Goal: Information Seeking & Learning: Learn about a topic

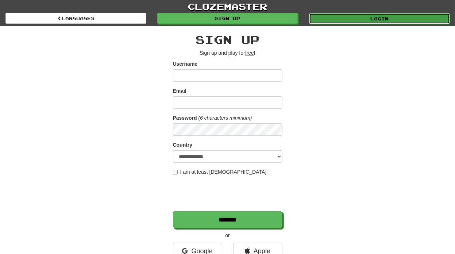
click at [377, 13] on link "Login" at bounding box center [379, 18] width 141 height 11
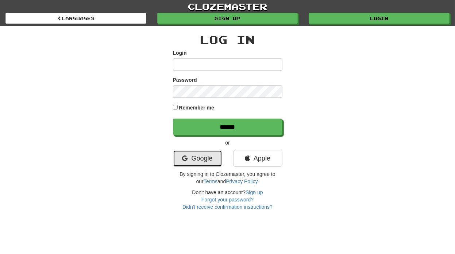
click at [184, 166] on link "Google" at bounding box center [197, 158] width 49 height 17
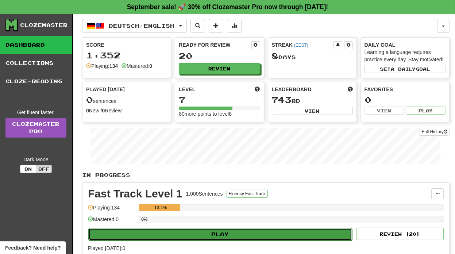
click at [210, 230] on button "Play" at bounding box center [220, 234] width 264 height 12
select select "**"
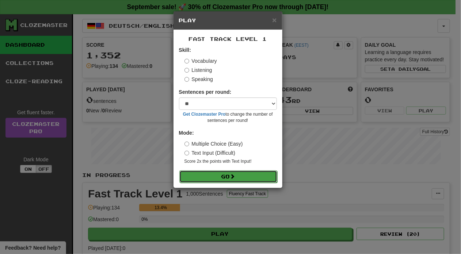
click at [242, 179] on button "Go" at bounding box center [228, 177] width 98 height 12
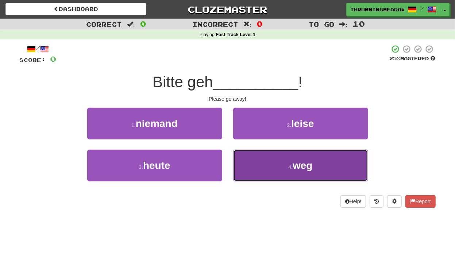
click at [282, 172] on button "4 . weg" at bounding box center [300, 166] width 135 height 32
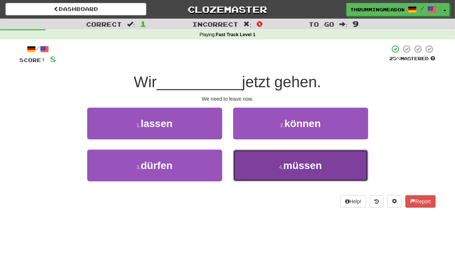
click at [292, 171] on span "müssen" at bounding box center [302, 165] width 39 height 11
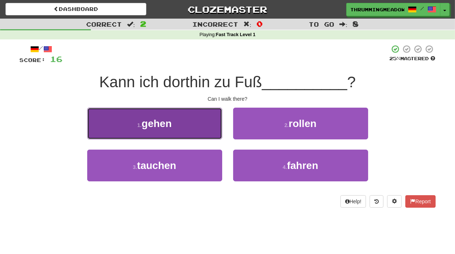
click at [172, 126] on button "1 . gehen" at bounding box center [154, 124] width 135 height 32
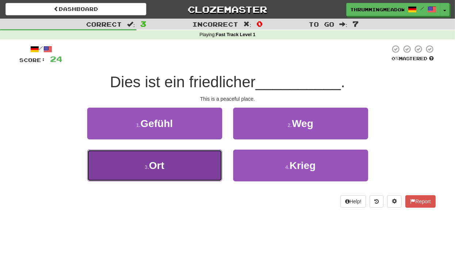
click at [175, 162] on button "3 . Ort" at bounding box center [154, 166] width 135 height 32
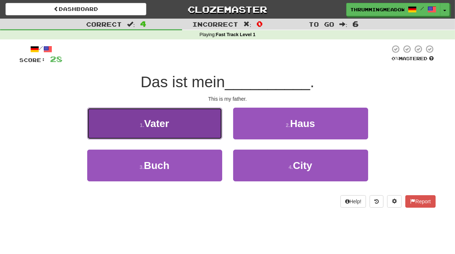
click at [157, 125] on span "Vater" at bounding box center [156, 123] width 25 height 11
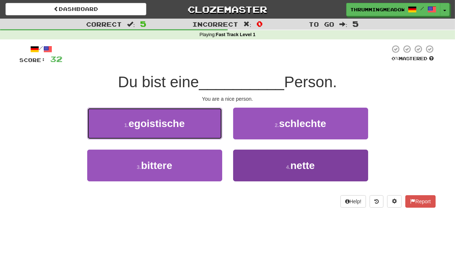
drag, startPoint x: 157, startPoint y: 125, endPoint x: 286, endPoint y: 168, distance: 135.9
click at [286, 168] on div "1 . egoistische 2 . schlechte 3 . bittere 4 . nette" at bounding box center [227, 150] width 427 height 84
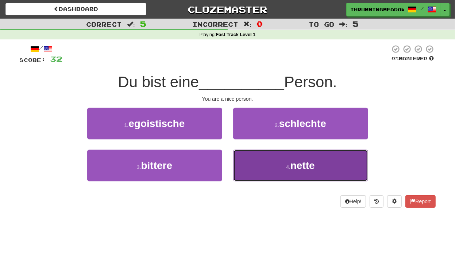
click at [286, 168] on small "4 ." at bounding box center [288, 167] width 4 height 6
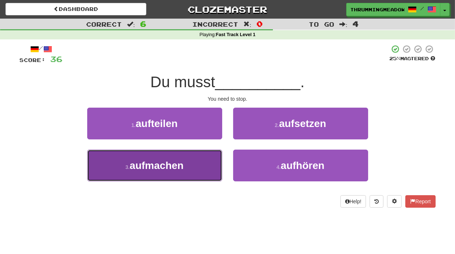
click at [171, 169] on span "aufmachen" at bounding box center [157, 165] width 54 height 11
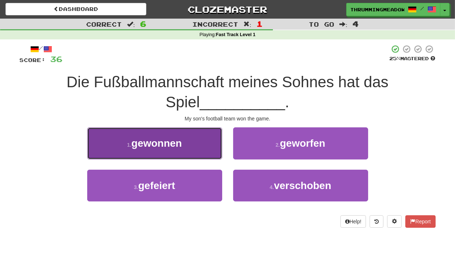
click at [166, 152] on button "1 . gewonnen" at bounding box center [154, 143] width 135 height 32
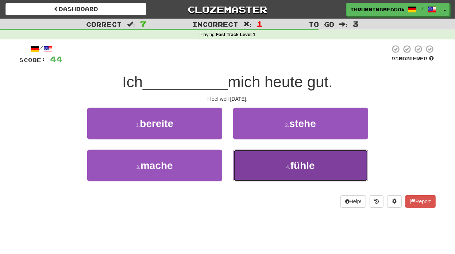
click at [290, 171] on button "4 . fühle" at bounding box center [300, 166] width 135 height 32
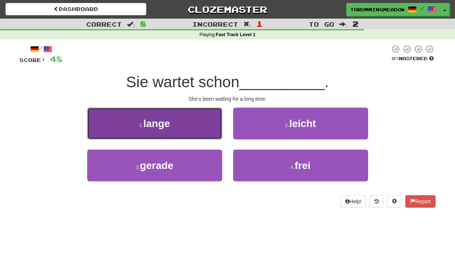
click at [178, 130] on button "1 . lange" at bounding box center [154, 124] width 135 height 32
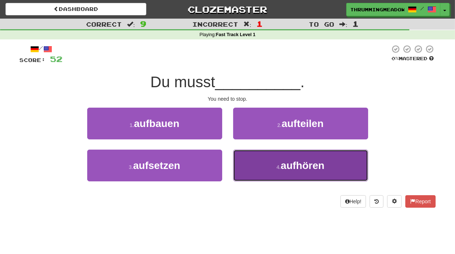
click at [282, 175] on button "4 . aufhören" at bounding box center [300, 166] width 135 height 32
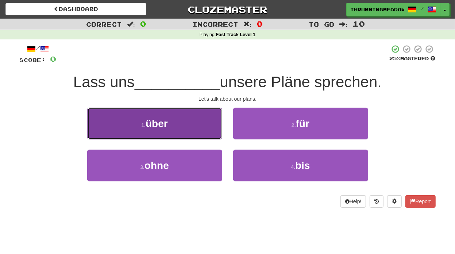
click at [179, 119] on button "1 . über" at bounding box center [154, 124] width 135 height 32
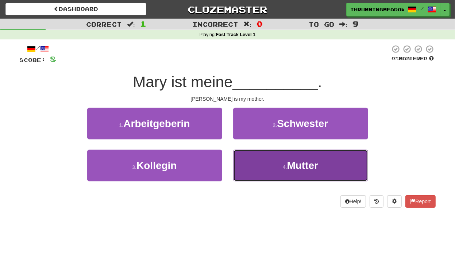
click at [299, 166] on span "Mutter" at bounding box center [302, 165] width 31 height 11
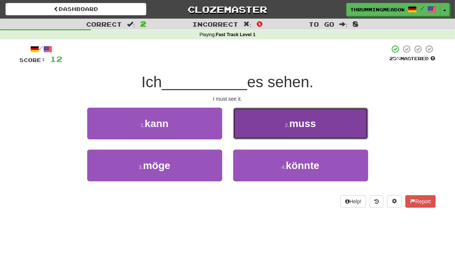
click at [296, 131] on button "2 . muss" at bounding box center [300, 124] width 135 height 32
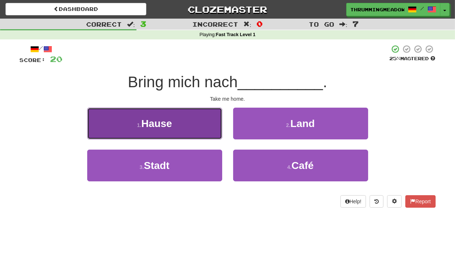
click at [150, 121] on span "Hause" at bounding box center [156, 123] width 31 height 11
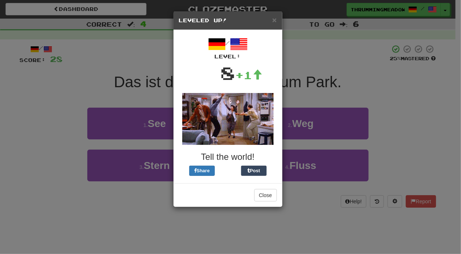
click at [405, 121] on div "× Leveled Up! / Level: 8 +1 Tell the world! Share Post Close" at bounding box center [230, 127] width 461 height 254
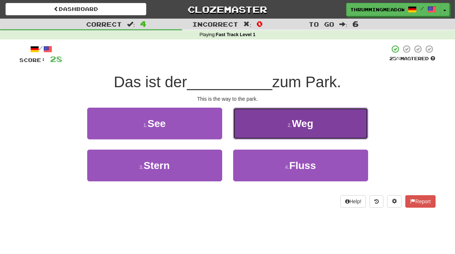
click at [294, 127] on span "Weg" at bounding box center [303, 123] width 22 height 11
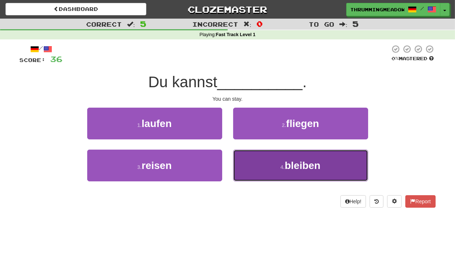
click at [290, 160] on span "bleiben" at bounding box center [303, 165] width 36 height 11
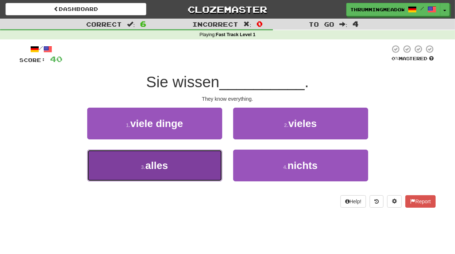
click at [167, 167] on span "alles" at bounding box center [156, 165] width 23 height 11
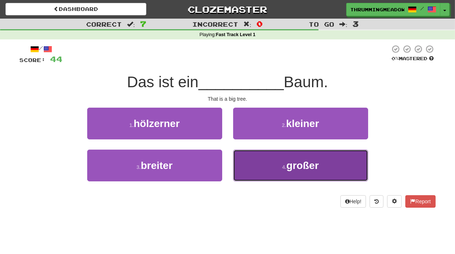
click at [269, 176] on button "4 . großer" at bounding box center [300, 166] width 135 height 32
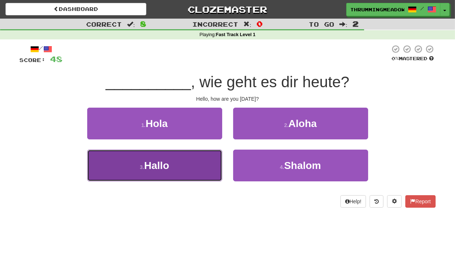
click at [189, 164] on button "3 . Hallo" at bounding box center [154, 166] width 135 height 32
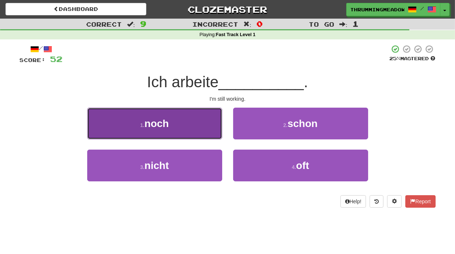
click at [142, 122] on button "1 . noch" at bounding box center [154, 124] width 135 height 32
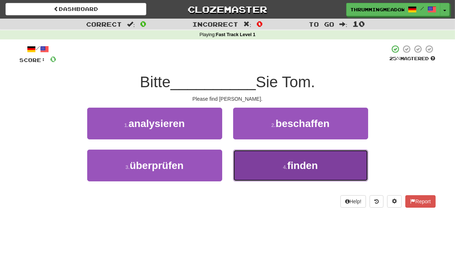
click at [298, 164] on span "finden" at bounding box center [302, 165] width 31 height 11
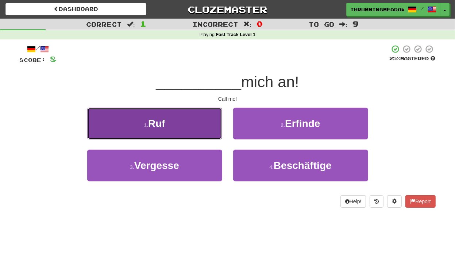
click at [175, 120] on button "1 . Ruf" at bounding box center [154, 124] width 135 height 32
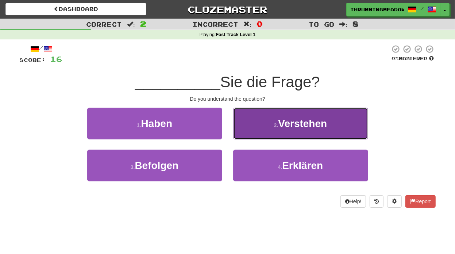
click at [326, 125] on span "Verstehen" at bounding box center [302, 123] width 49 height 11
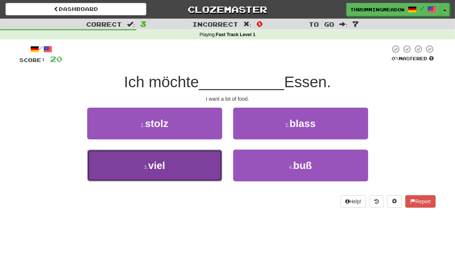
click at [187, 163] on button "3 . viel" at bounding box center [154, 166] width 135 height 32
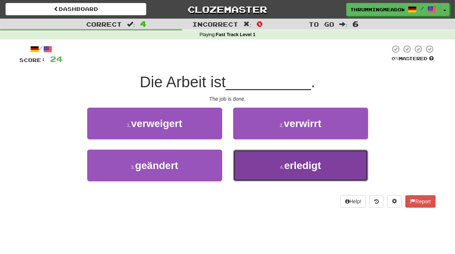
click at [304, 173] on button "4 . erledigt" at bounding box center [300, 166] width 135 height 32
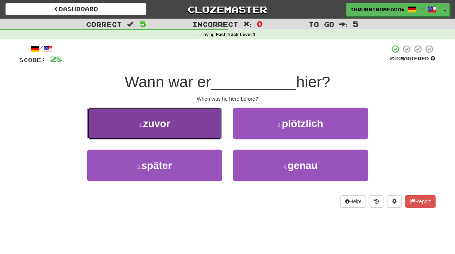
click at [139, 127] on small "1 ." at bounding box center [141, 125] width 4 height 6
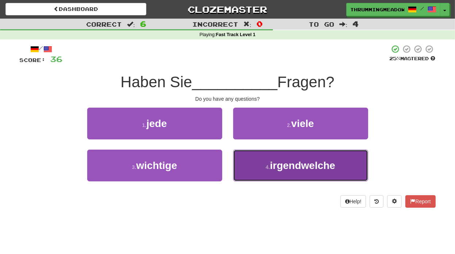
click at [311, 163] on span "irgendwelche" at bounding box center [302, 165] width 65 height 11
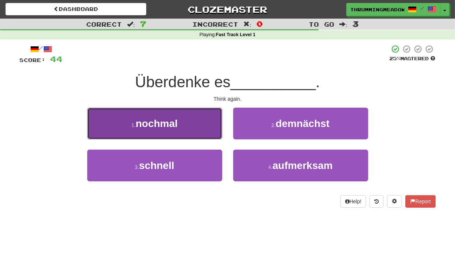
click at [156, 130] on button "1 . nochmal" at bounding box center [154, 124] width 135 height 32
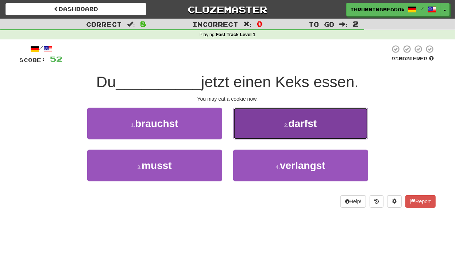
click at [286, 121] on button "2 . darfst" at bounding box center [300, 124] width 135 height 32
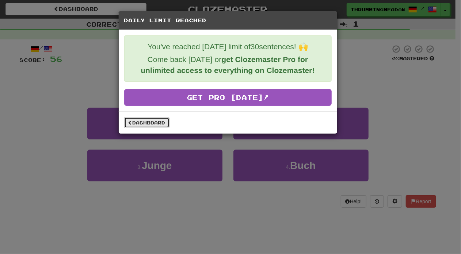
click at [136, 117] on link "Dashboard" at bounding box center [146, 122] width 45 height 11
